Goal: Communication & Community: Ask a question

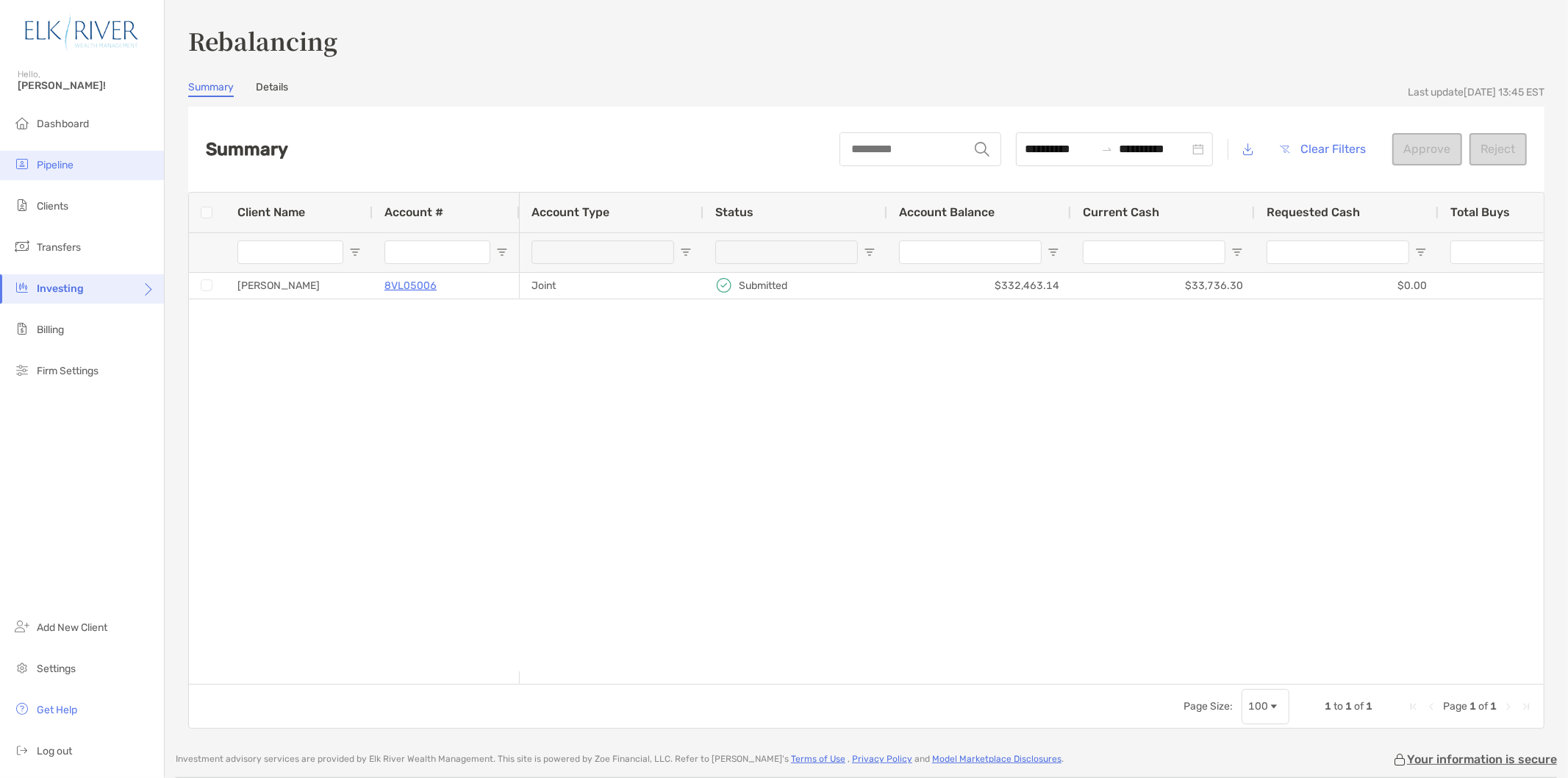
click at [49, 170] on span "Pipeline" at bounding box center [55, 165] width 37 height 13
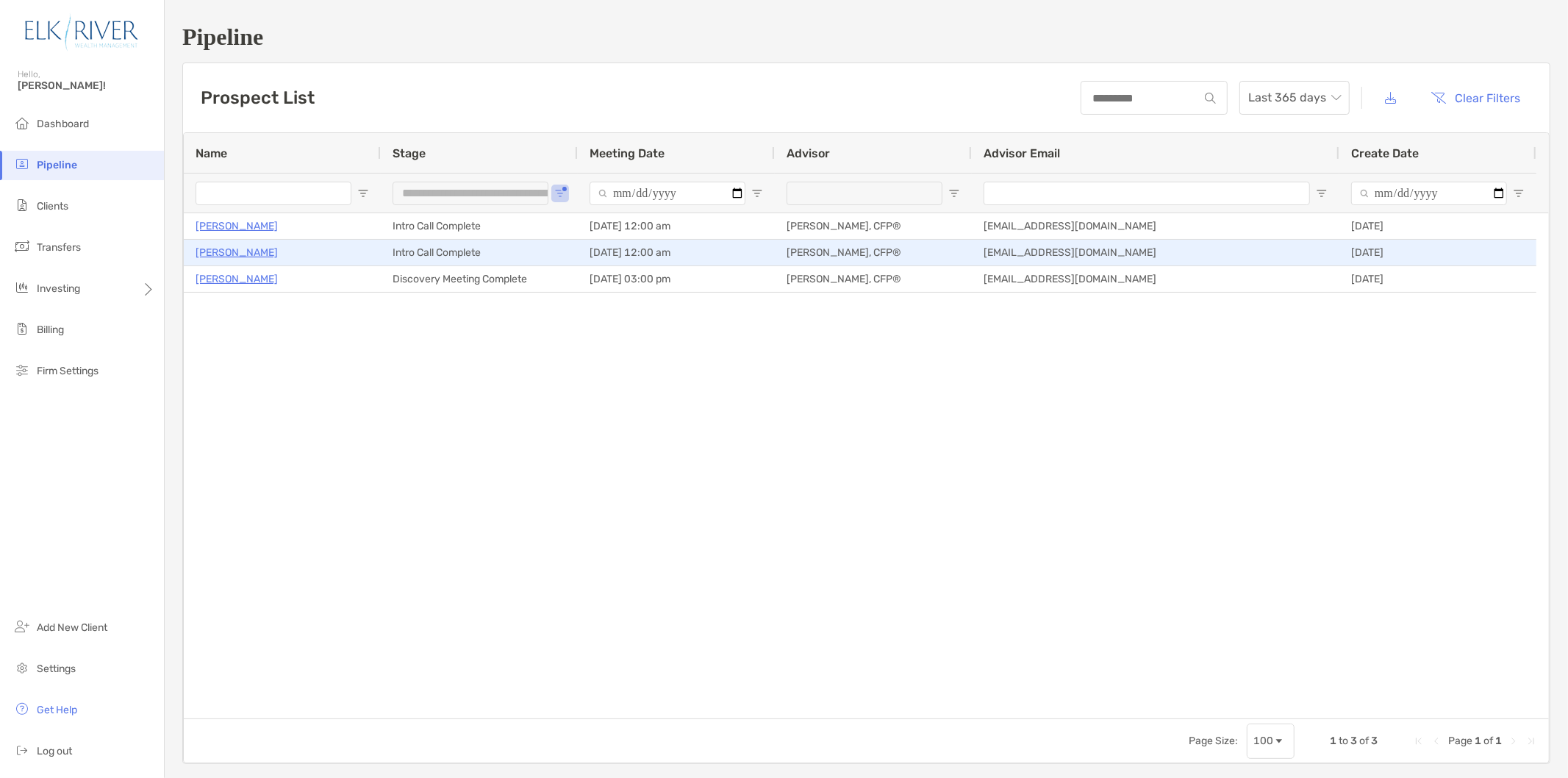
click at [257, 250] on p "[PERSON_NAME]" at bounding box center [236, 252] width 82 height 18
click at [209, 252] on p "[PERSON_NAME]" at bounding box center [236, 252] width 82 height 18
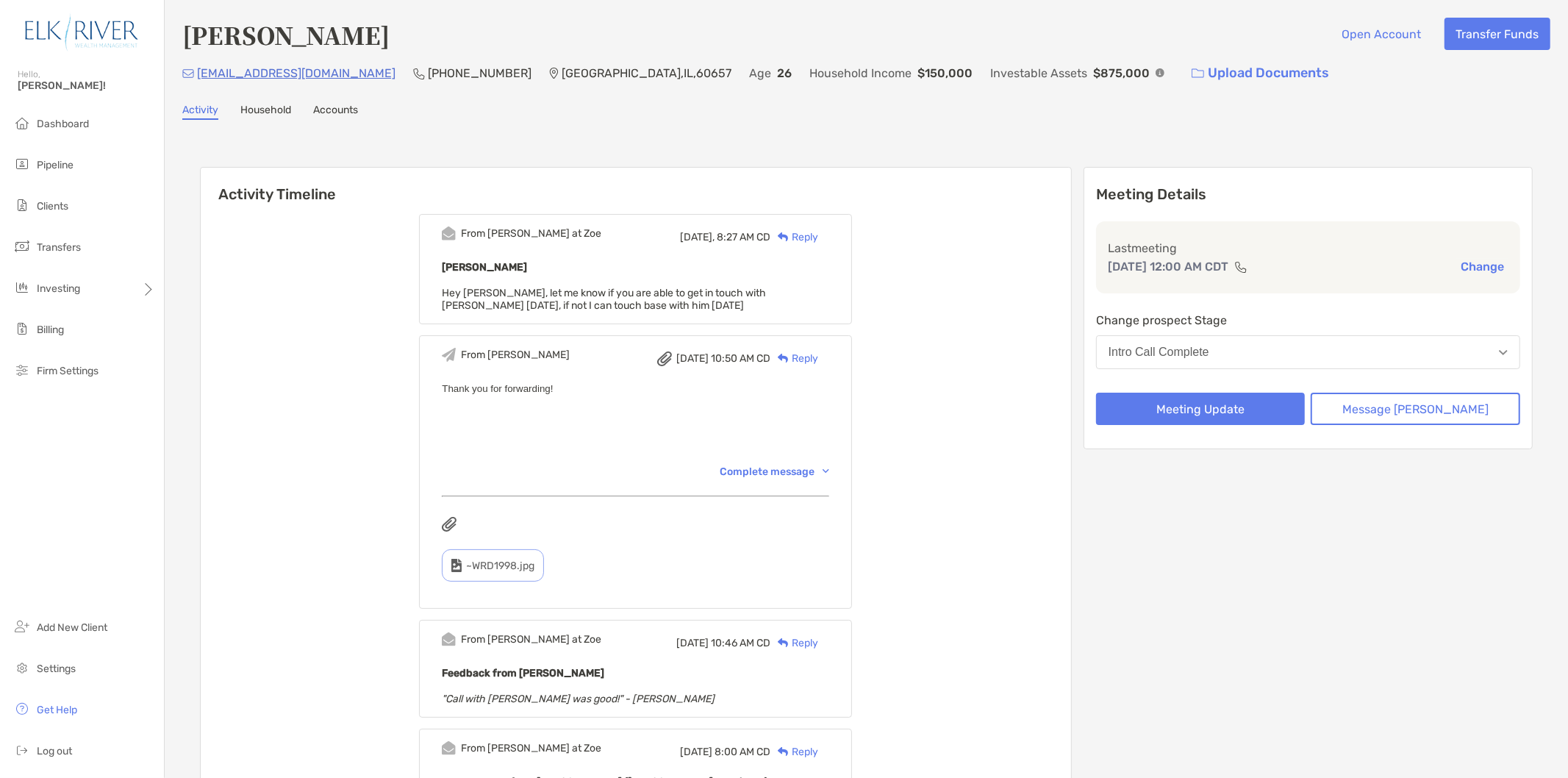
click at [1376, 377] on div "Meeting Details Last meeting Sep 24, 12:00 AM CDT Change Change prospect Stage …" at bounding box center [1308, 308] width 449 height 283
click at [1380, 393] on button "Message Zoe" at bounding box center [1415, 409] width 210 height 32
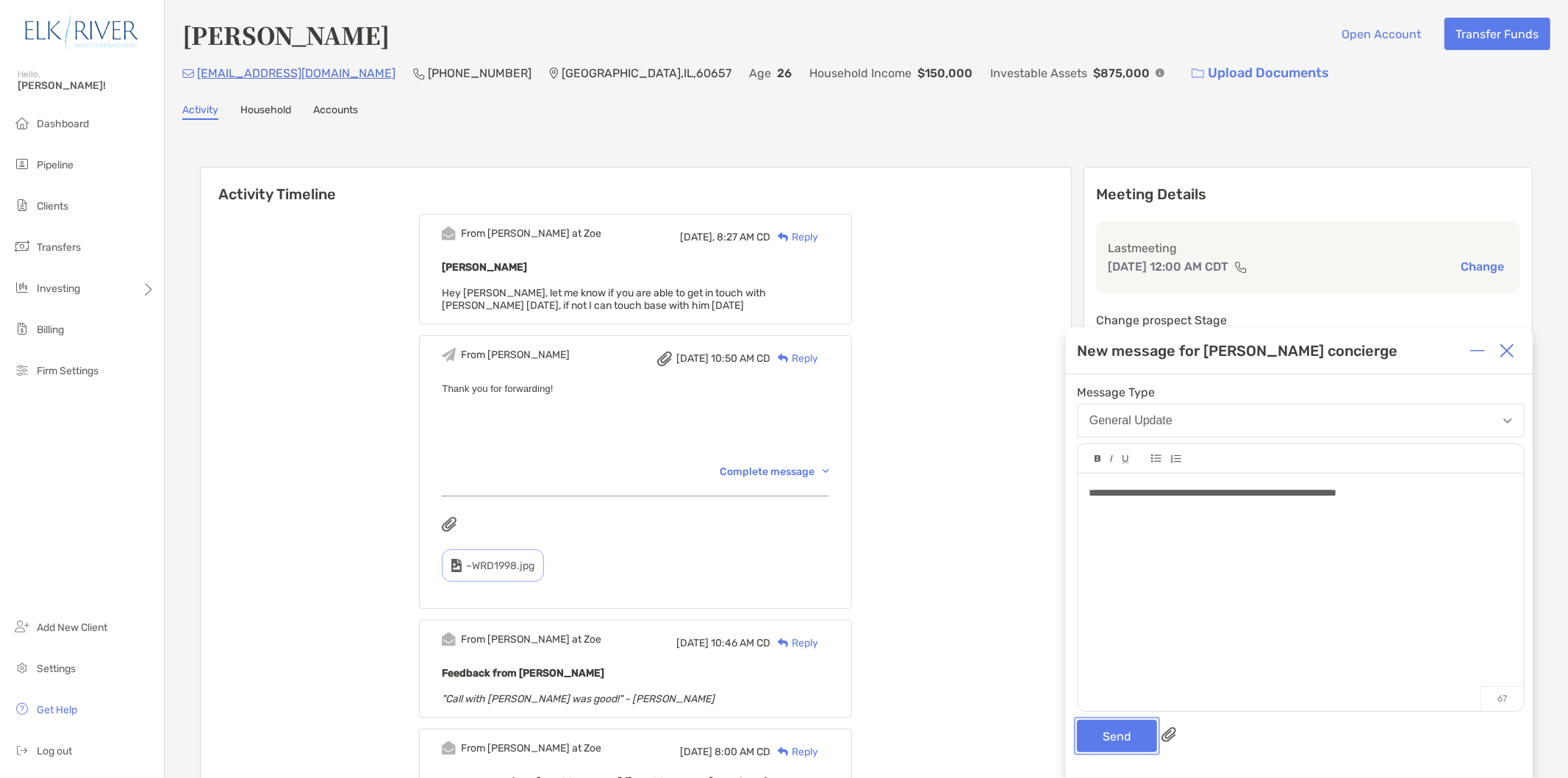
click at [1116, 733] on button "Send" at bounding box center [1117, 736] width 80 height 32
